Goal: Find specific page/section: Find specific page/section

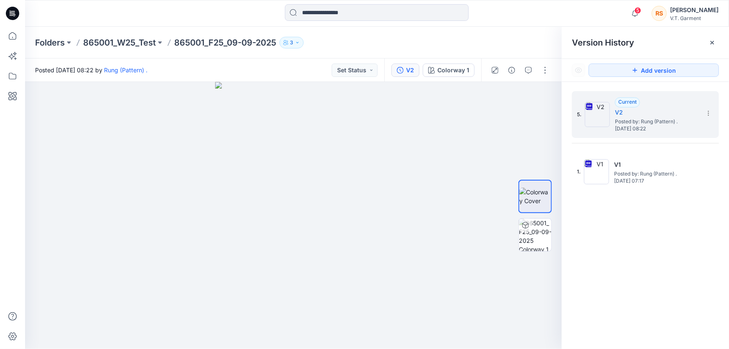
click at [648, 260] on div "5. Current V2 Posted by: Rung (Pattern) . [DATE] 08:22 1. V1 Posted by: Rung (P…" at bounding box center [645, 221] width 167 height 279
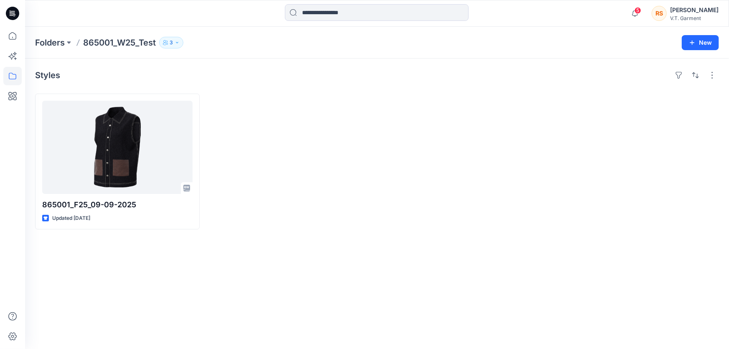
click at [398, 236] on div "Styles 865001_F25_09-09-2025 Updated [DATE]" at bounding box center [377, 204] width 704 height 291
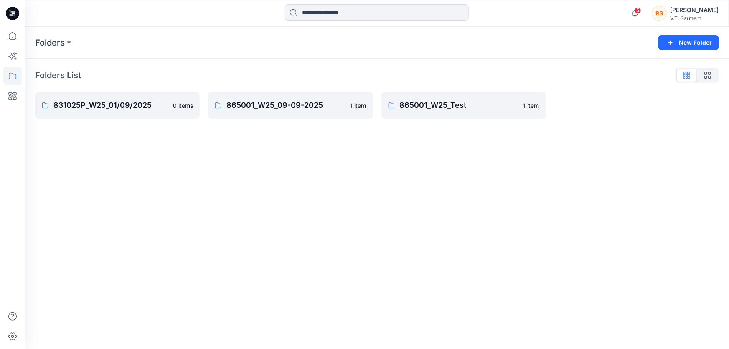
click at [376, 238] on div "Folders New Folder Folders List 831025P_W25_01/09/2025 0 items 865001_W25_09-09…" at bounding box center [377, 188] width 704 height 322
drag, startPoint x: 351, startPoint y: 249, endPoint x: 356, endPoint y: 241, distance: 9.3
click at [351, 248] on div "Folders New Folder Folders List 831025P_W25_01/09/2025 0 items 865001_W25_09-09…" at bounding box center [377, 188] width 704 height 322
click at [544, 204] on div "Folders New Folder Folders List 831025P_W25_01/09/2025 0 items 865001_W25_09-09…" at bounding box center [377, 188] width 704 height 322
click at [472, 189] on div "Folders New Folder Folders List 831025P_W25_01/09/2025 0 items 865001_W25_09-09…" at bounding box center [377, 188] width 704 height 322
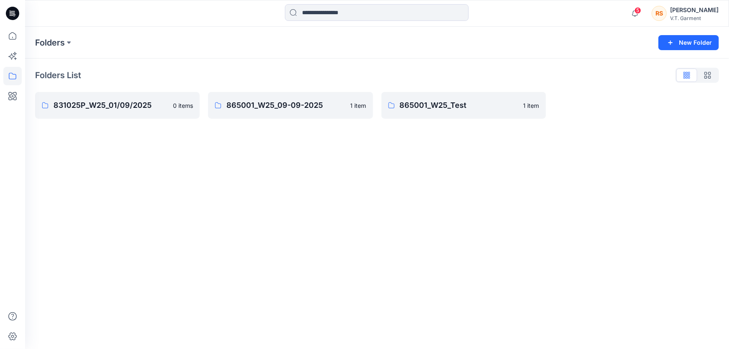
click at [472, 241] on div "Folders New Folder Folders List 831025P_W25_01/09/2025 0 items 865001_W25_09-09…" at bounding box center [377, 188] width 704 height 322
click at [422, 104] on p "865001_W25_Test" at bounding box center [459, 105] width 119 height 12
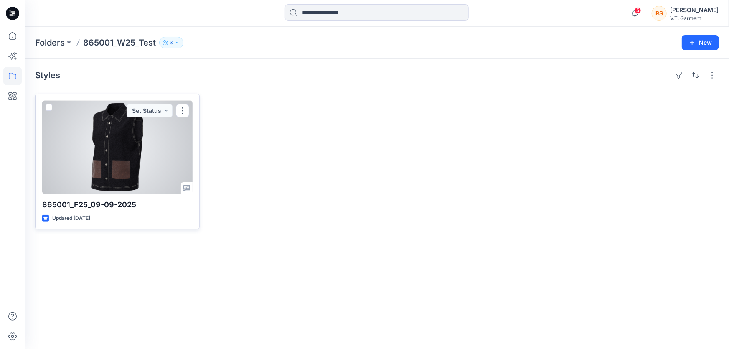
click at [112, 168] on div at bounding box center [117, 147] width 150 height 93
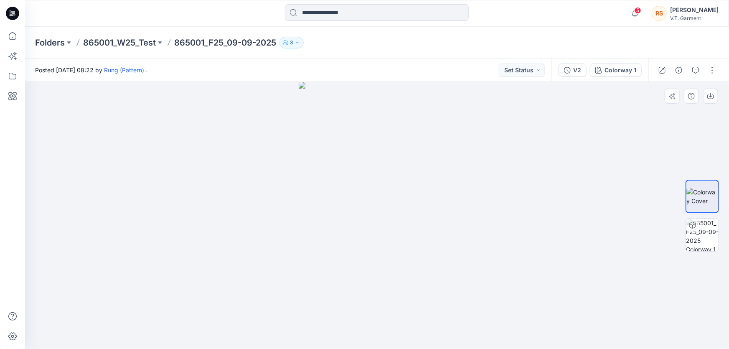
click at [581, 194] on div at bounding box center [377, 215] width 704 height 267
click at [597, 222] on div at bounding box center [377, 215] width 704 height 267
click at [591, 240] on div at bounding box center [377, 215] width 704 height 267
click at [580, 68] on div "V2" at bounding box center [578, 70] width 8 height 9
